Goal: Transaction & Acquisition: Purchase product/service

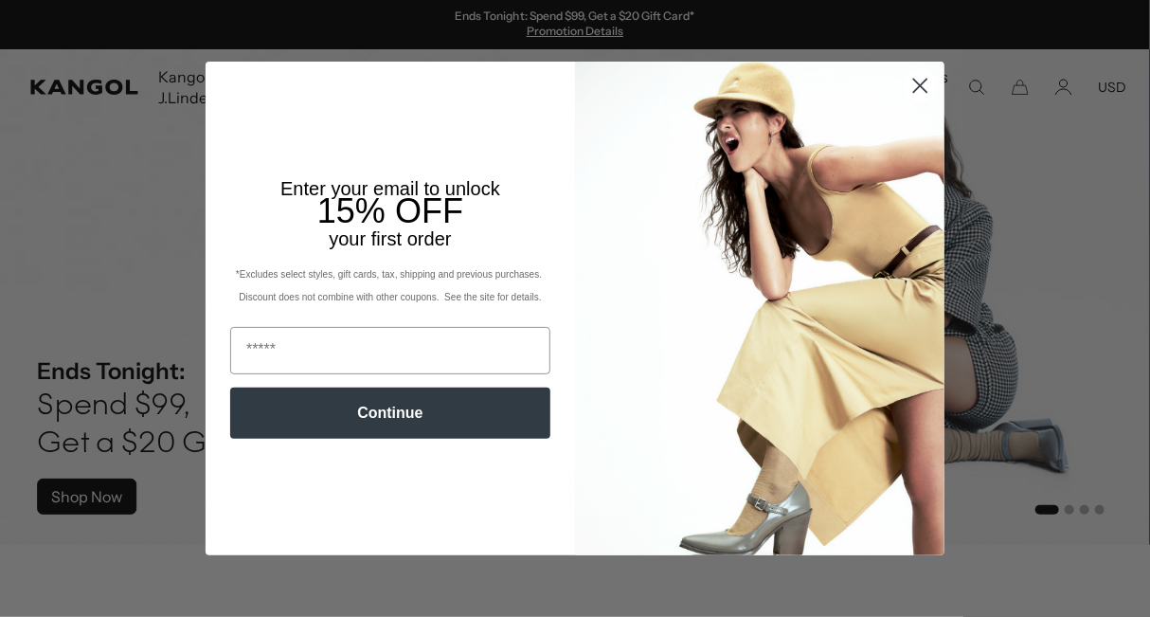
click at [921, 82] on circle "Close dialog" at bounding box center [920, 85] width 31 height 31
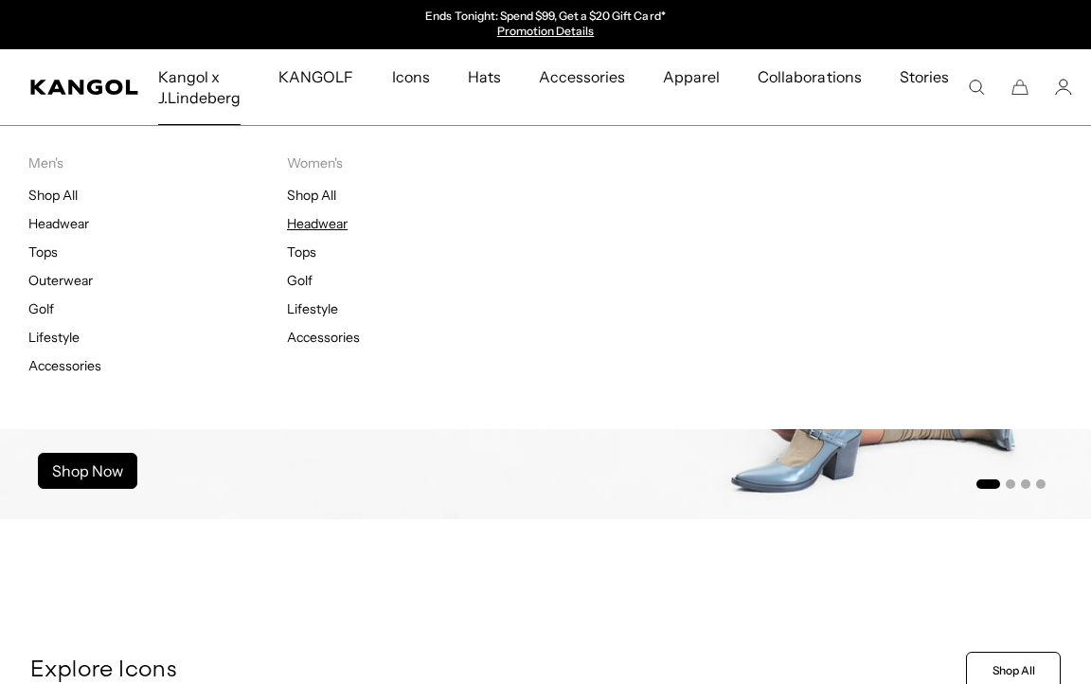
click at [340, 219] on link "Headwear" at bounding box center [317, 223] width 61 height 17
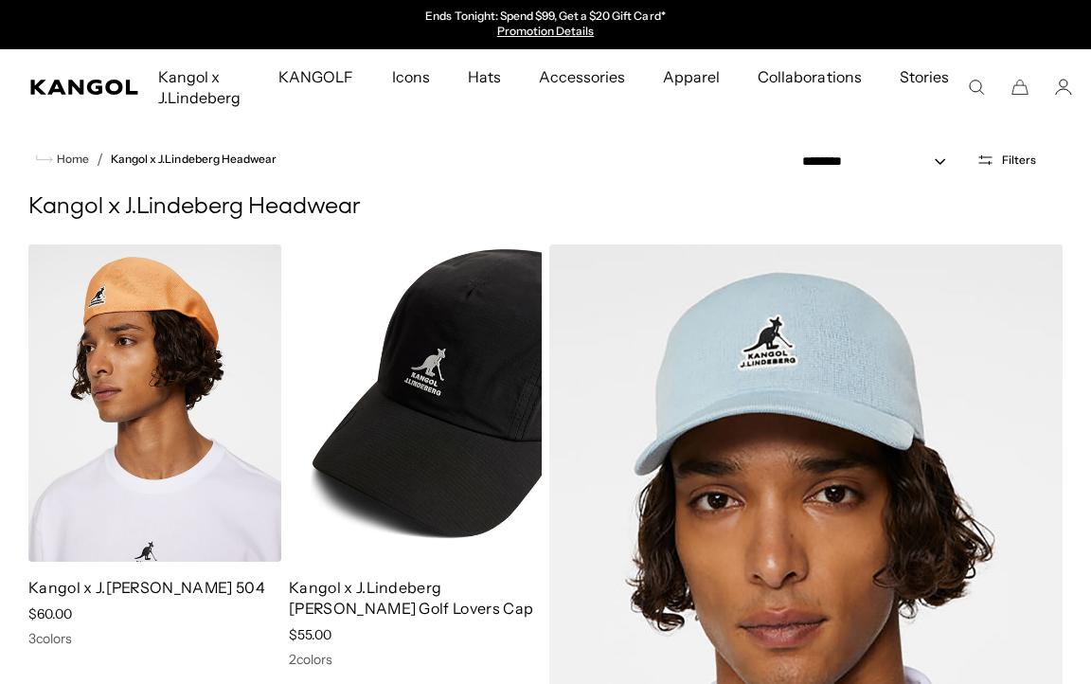
click at [359, 450] on img at bounding box center [415, 402] width 253 height 317
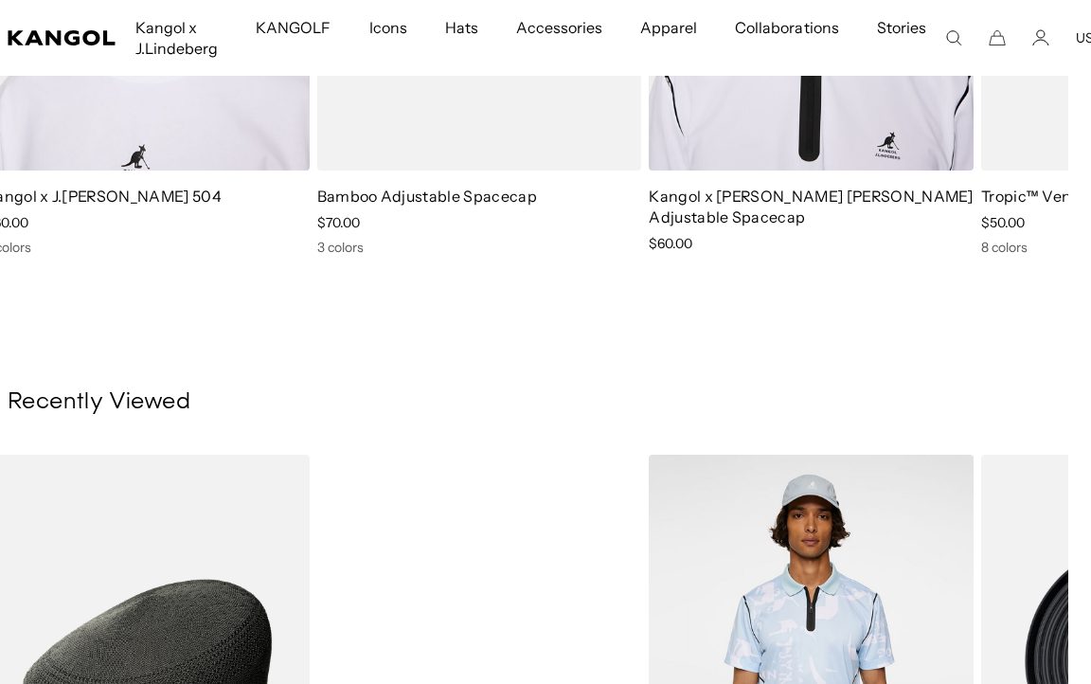
scroll to position [1539, 23]
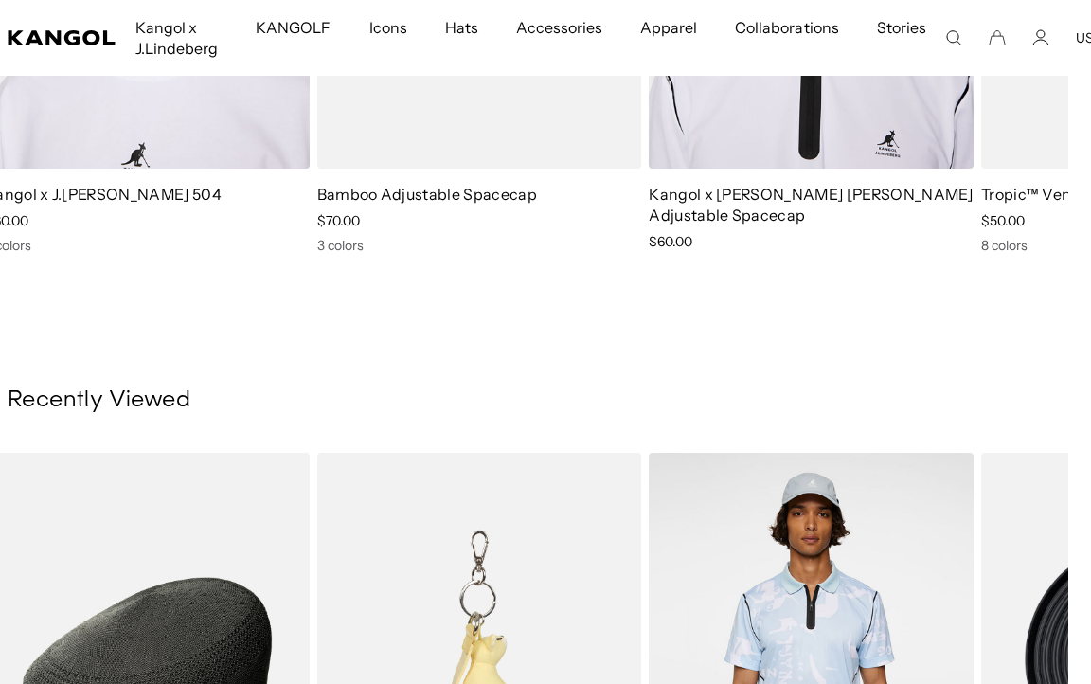
drag, startPoint x: 2, startPoint y: 1, endPoint x: 446, endPoint y: 577, distance: 727.5
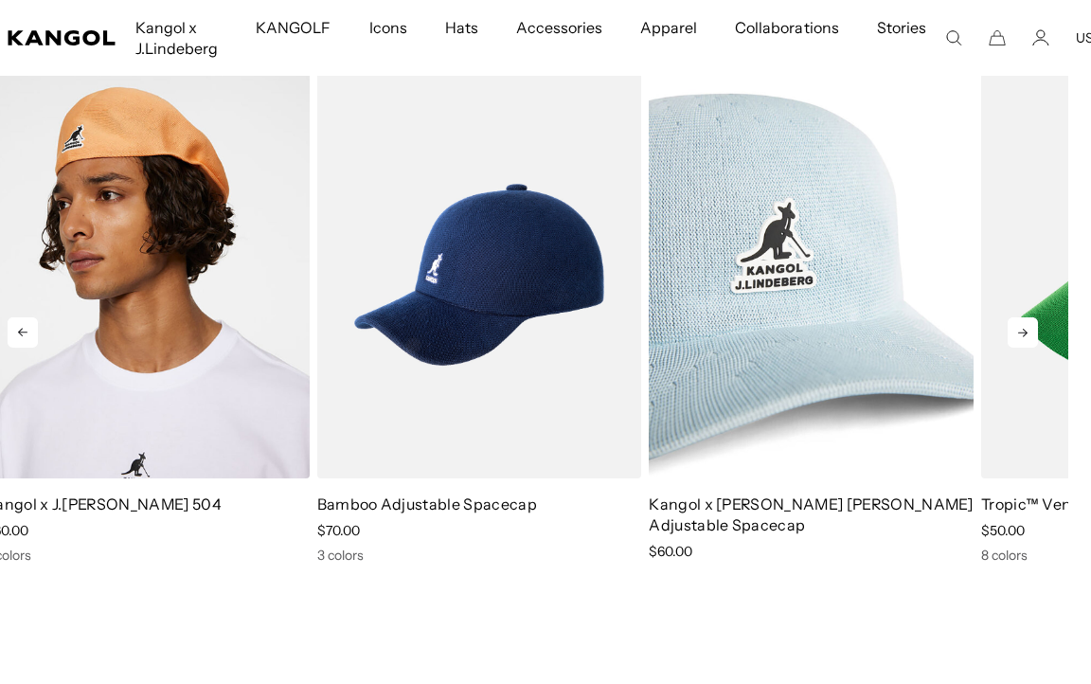
scroll to position [0, 0]
